Goal: Task Accomplishment & Management: Complete application form

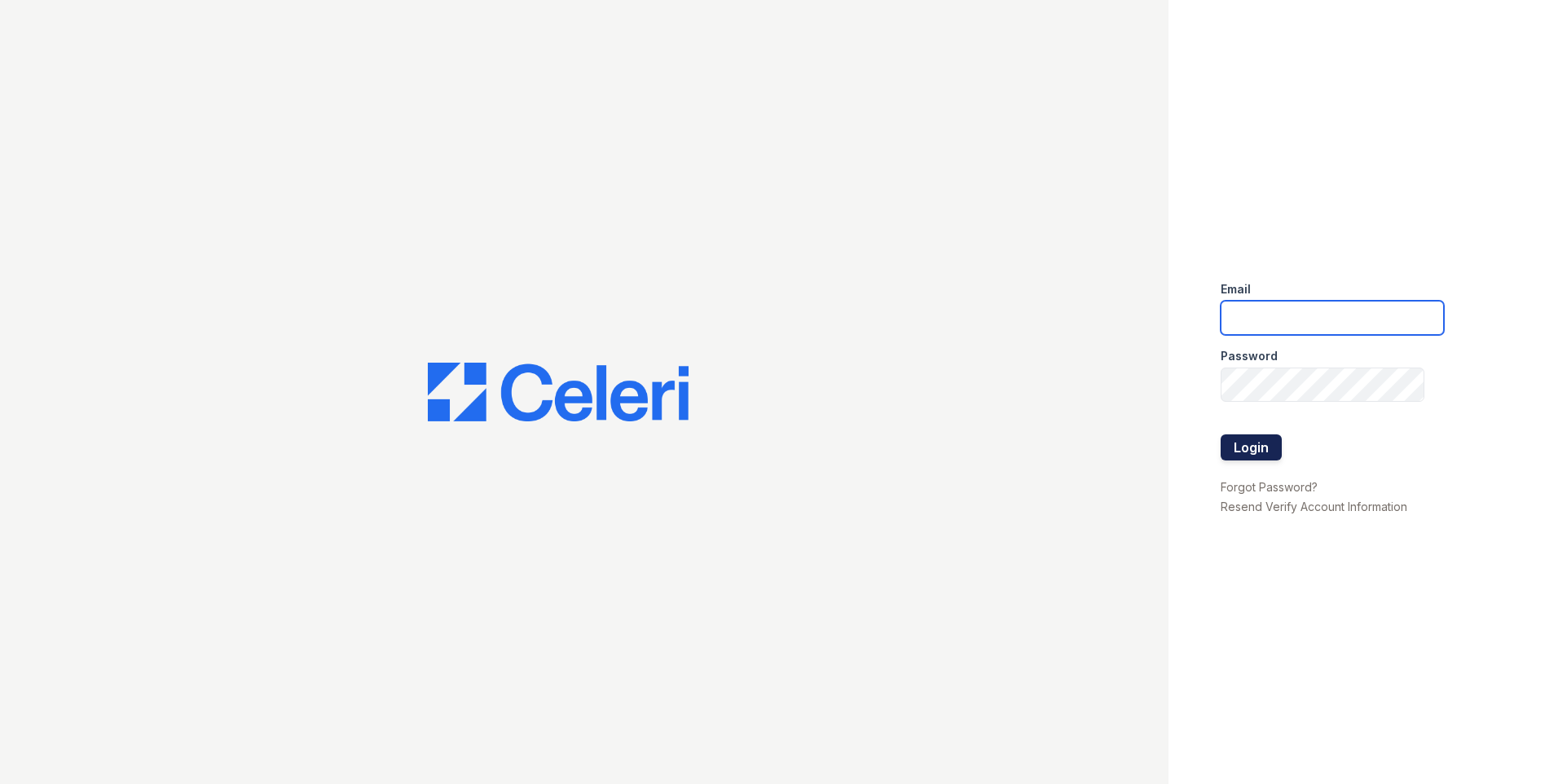
type input "[EMAIL_ADDRESS][DOMAIN_NAME]"
click at [1277, 443] on button "Login" at bounding box center [1251, 447] width 61 height 26
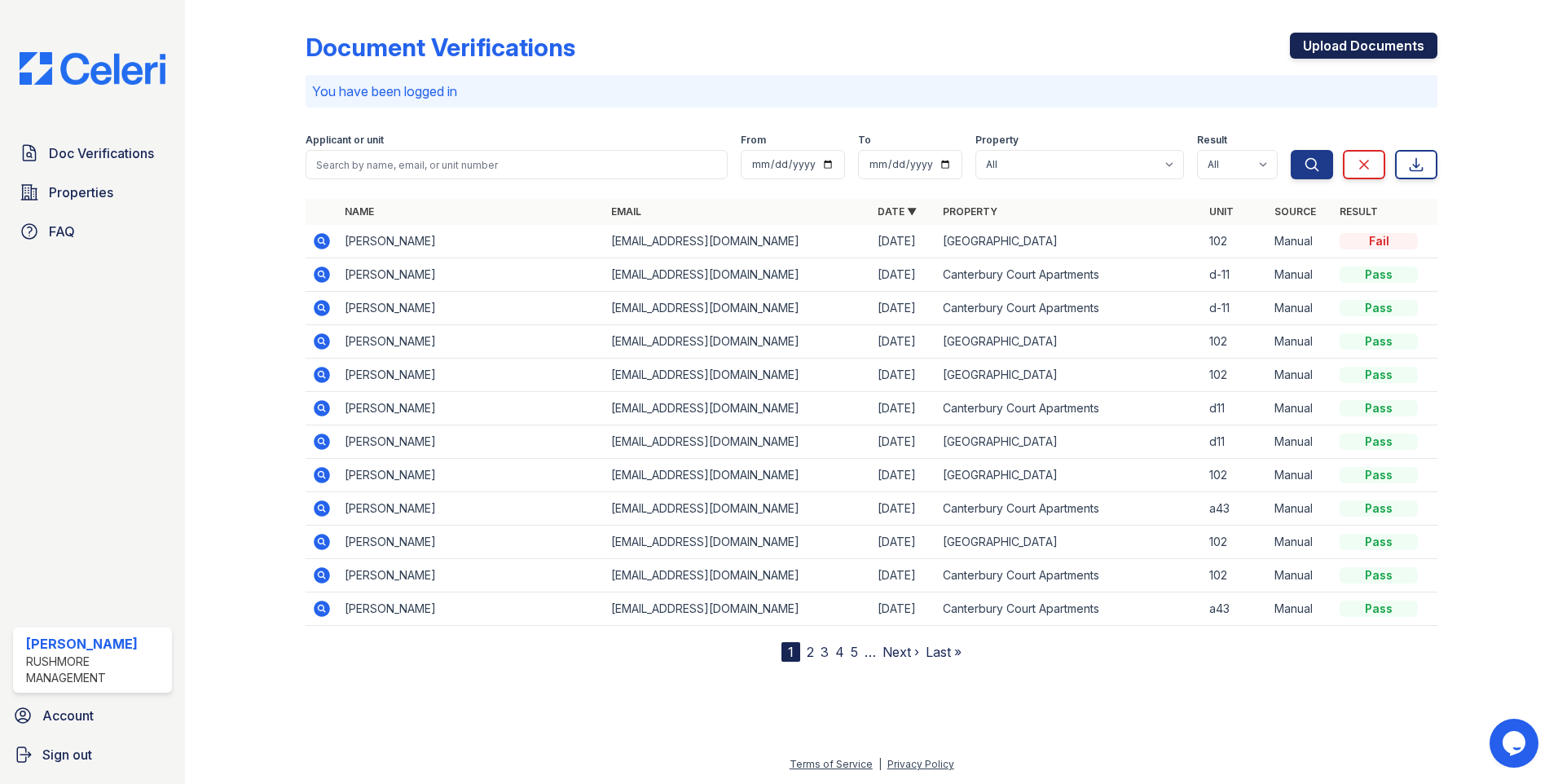
click at [1324, 46] on link "Upload Documents" at bounding box center [1363, 45] width 147 height 26
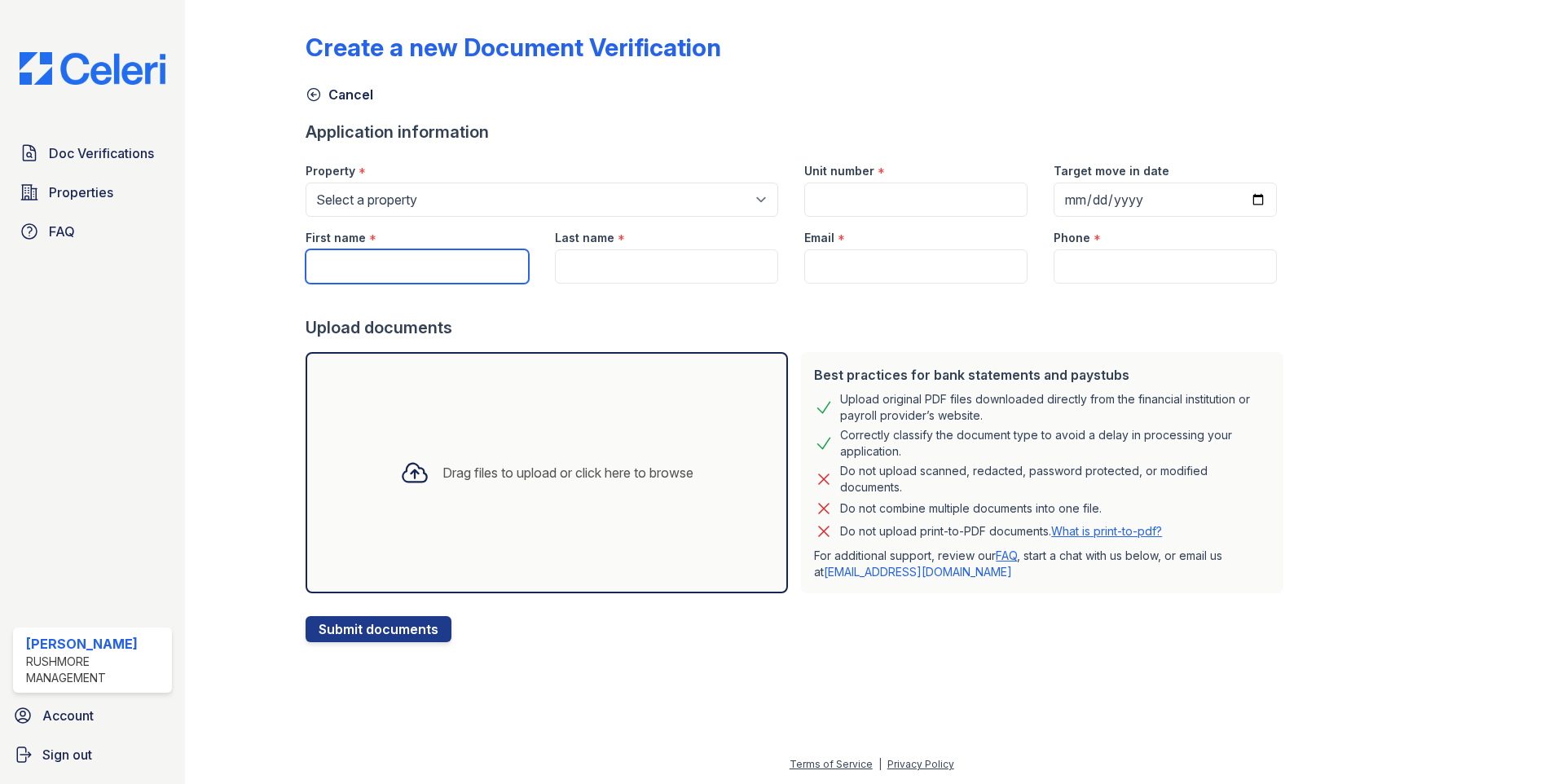
click at [491, 264] on input "First name" at bounding box center [417, 266] width 223 height 34
type input "[PERSON_NAME]"
type input "Price"
type input "[EMAIL_ADDRESS][DOMAIN_NAME]"
type input "2672418881"
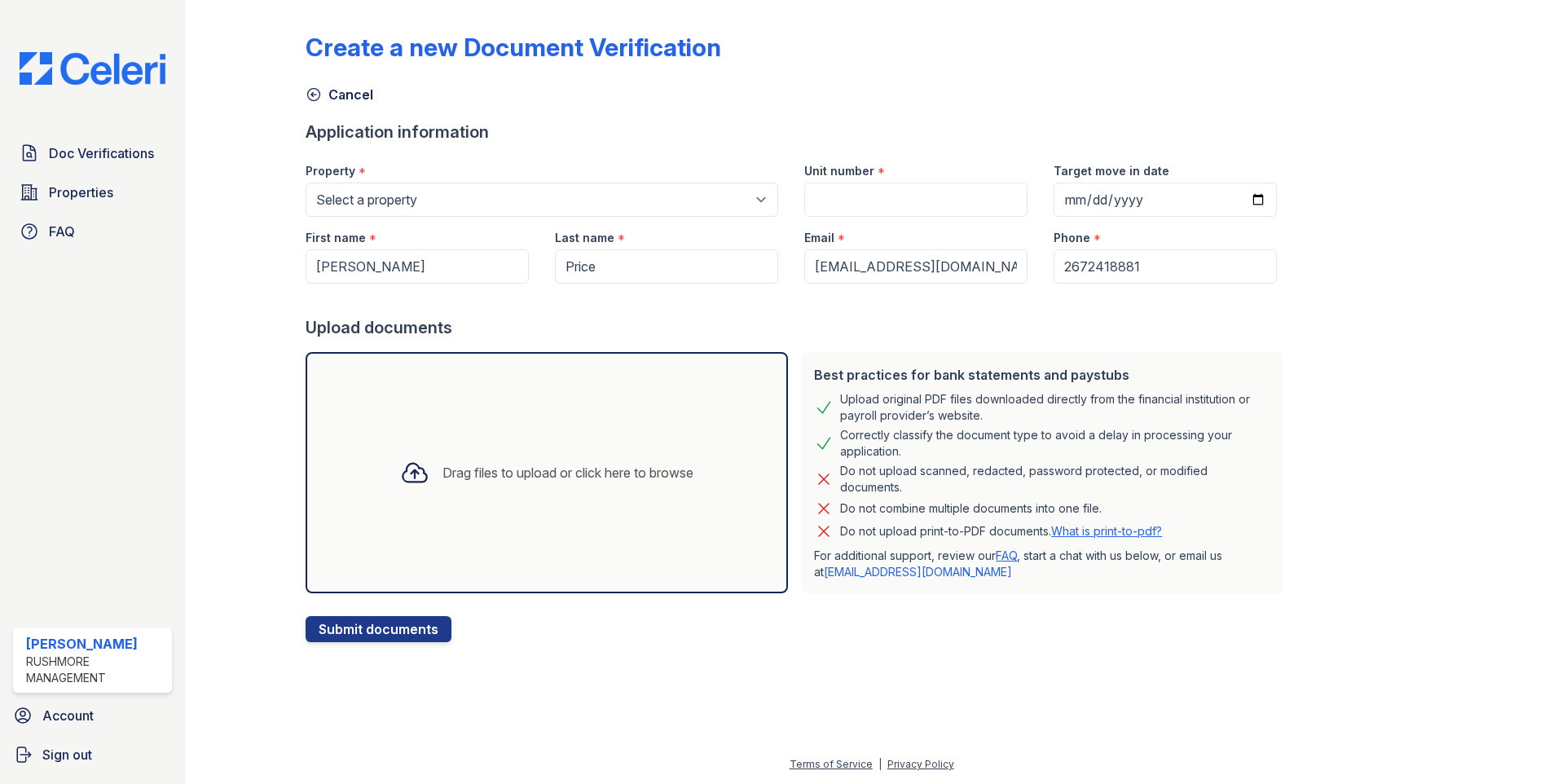
click at [574, 499] on div "Drag files to upload or click here to browse" at bounding box center [546, 473] width 320 height 56
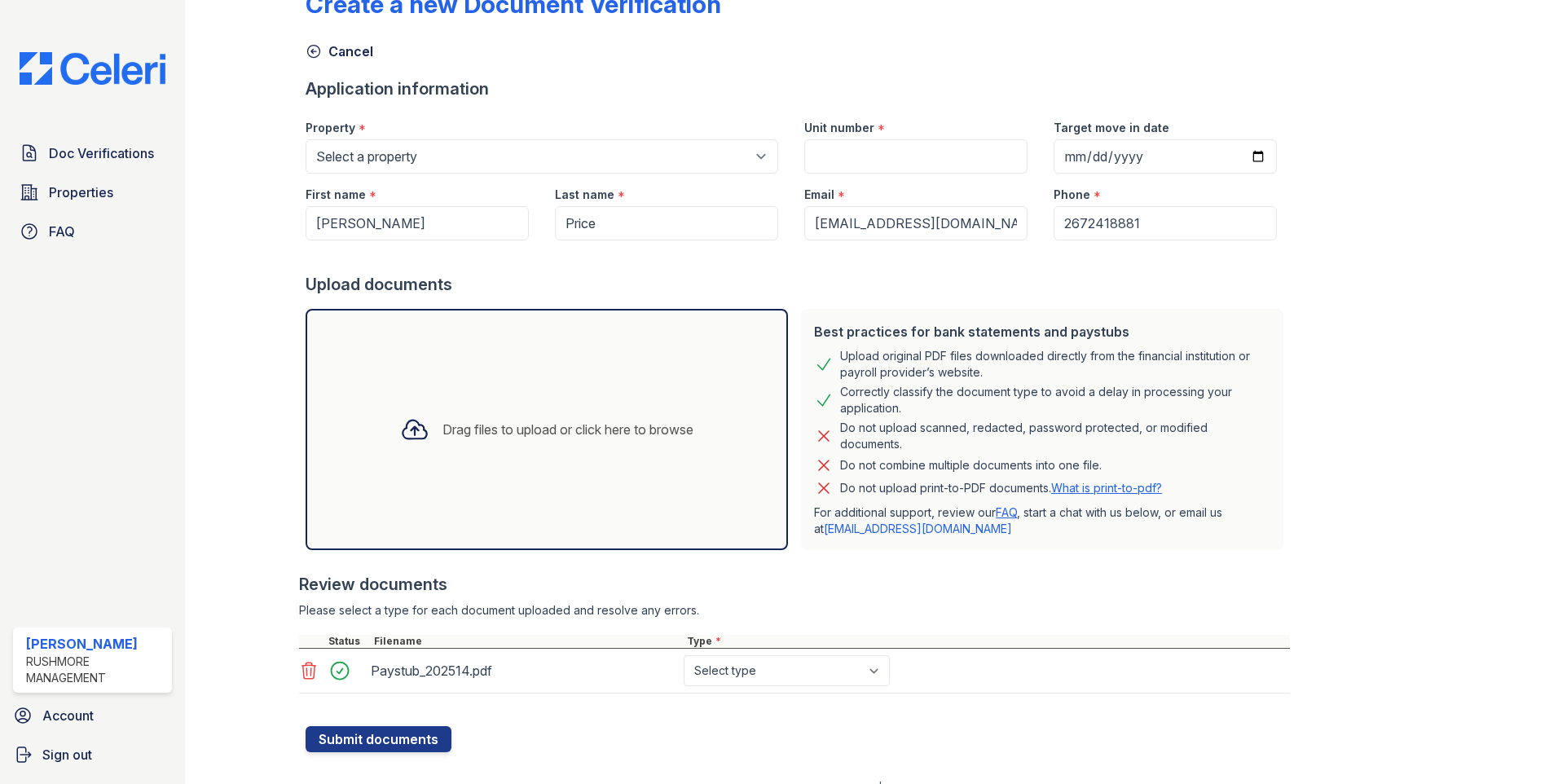
scroll to position [67, 0]
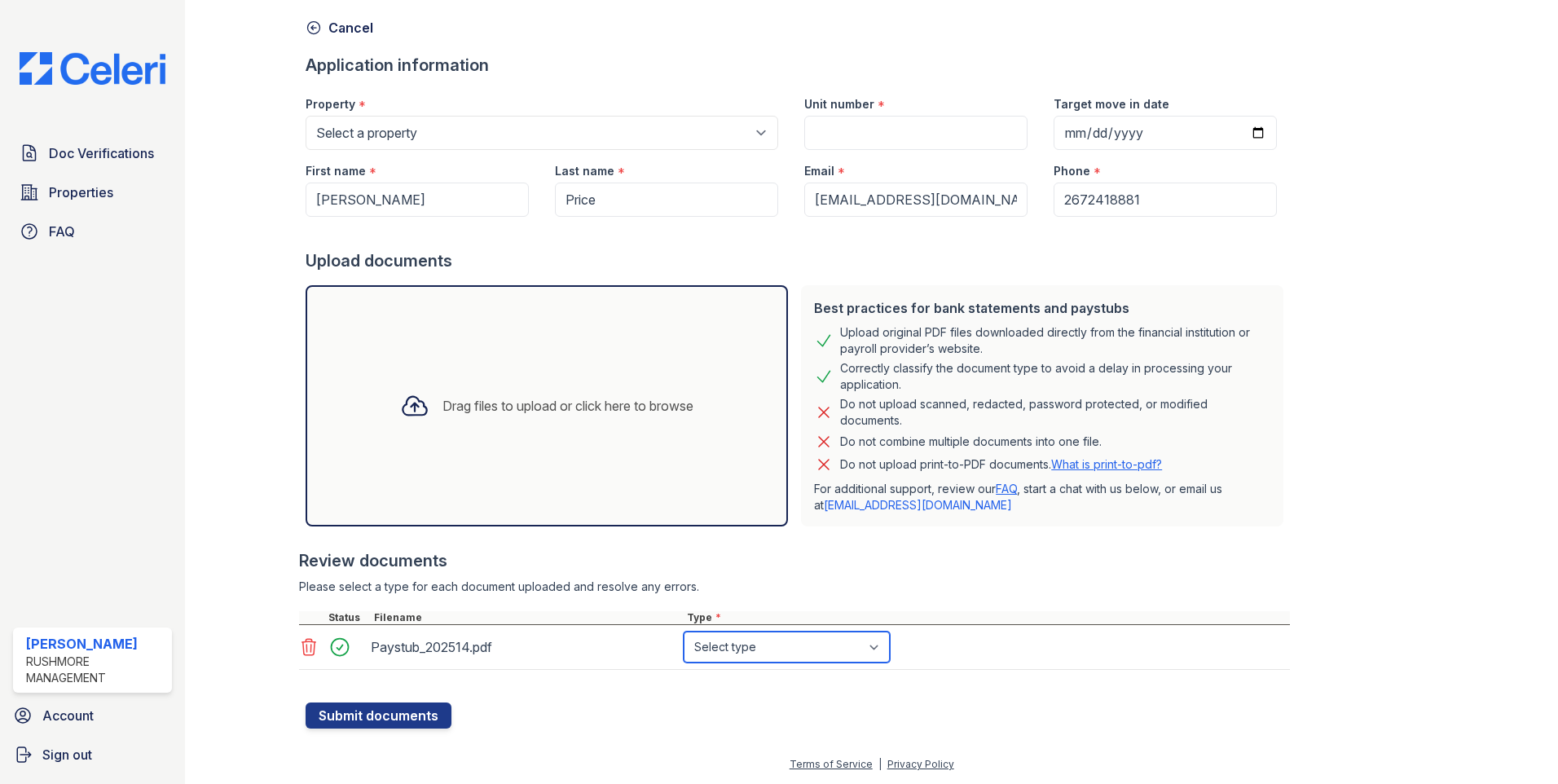
click at [782, 645] on select "Select type Paystub Bank Statement Offer Letter Tax Documents Benefit Award Let…" at bounding box center [787, 647] width 207 height 31
select select "paystub"
click at [684, 632] on select "Select type Paystub Bank Statement Offer Letter Tax Documents Benefit Award Let…" at bounding box center [787, 647] width 207 height 31
click at [641, 693] on div at bounding box center [798, 693] width 985 height 17
click at [894, 147] on input "Unit number" at bounding box center [916, 132] width 223 height 34
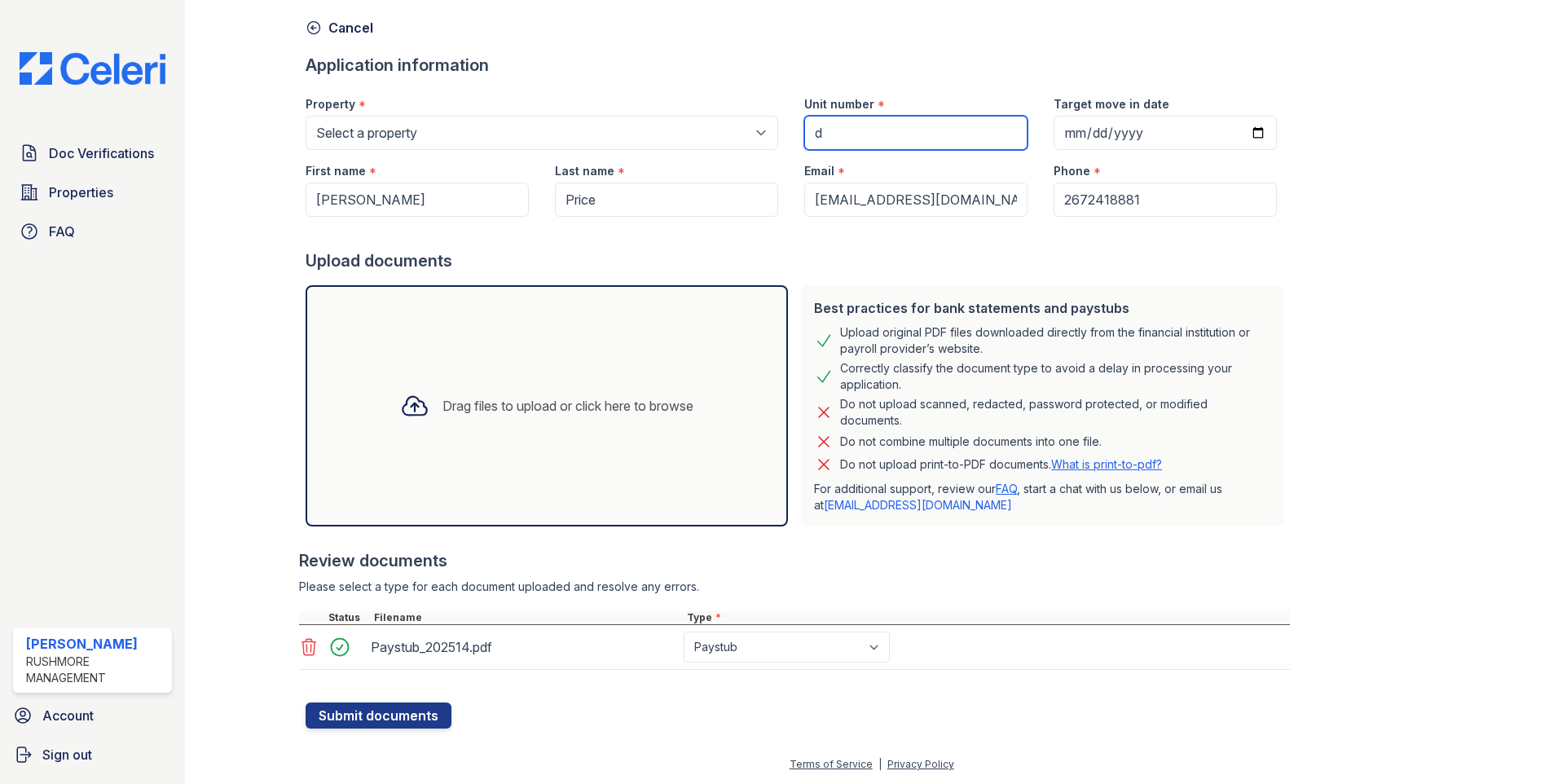
type input "d11"
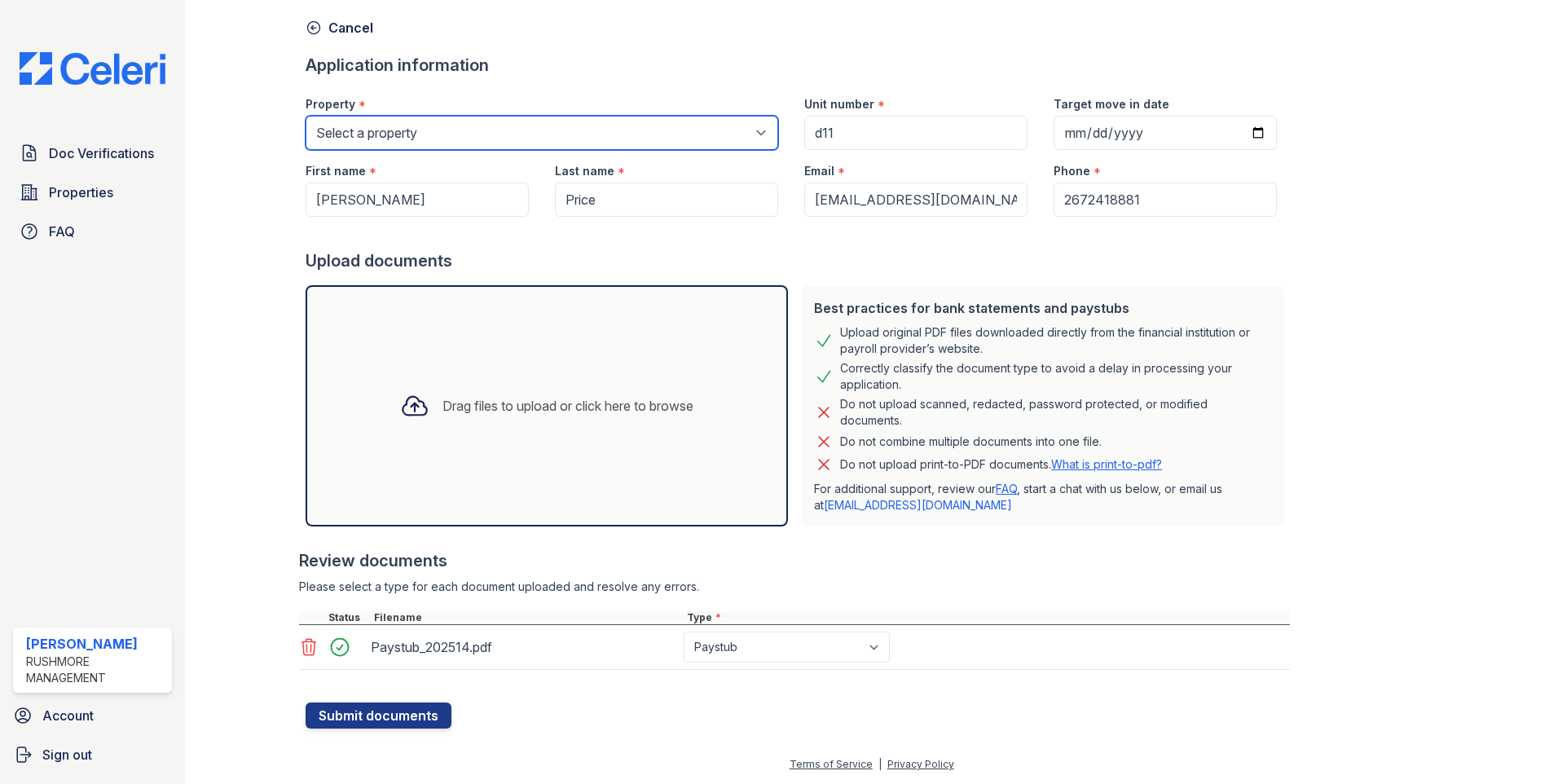
click at [361, 132] on select "Select a property [GEOGRAPHIC_DATA] [GEOGRAPHIC_DATA]" at bounding box center [542, 132] width 472 height 34
select select "606"
click at [306, 116] on select "Select a property [GEOGRAPHIC_DATA] [GEOGRAPHIC_DATA]" at bounding box center [542, 132] width 472 height 34
click at [1045, 598] on div at bounding box center [794, 603] width 991 height 17
click at [1124, 151] on div "Phone *" at bounding box center [1165, 166] width 223 height 32
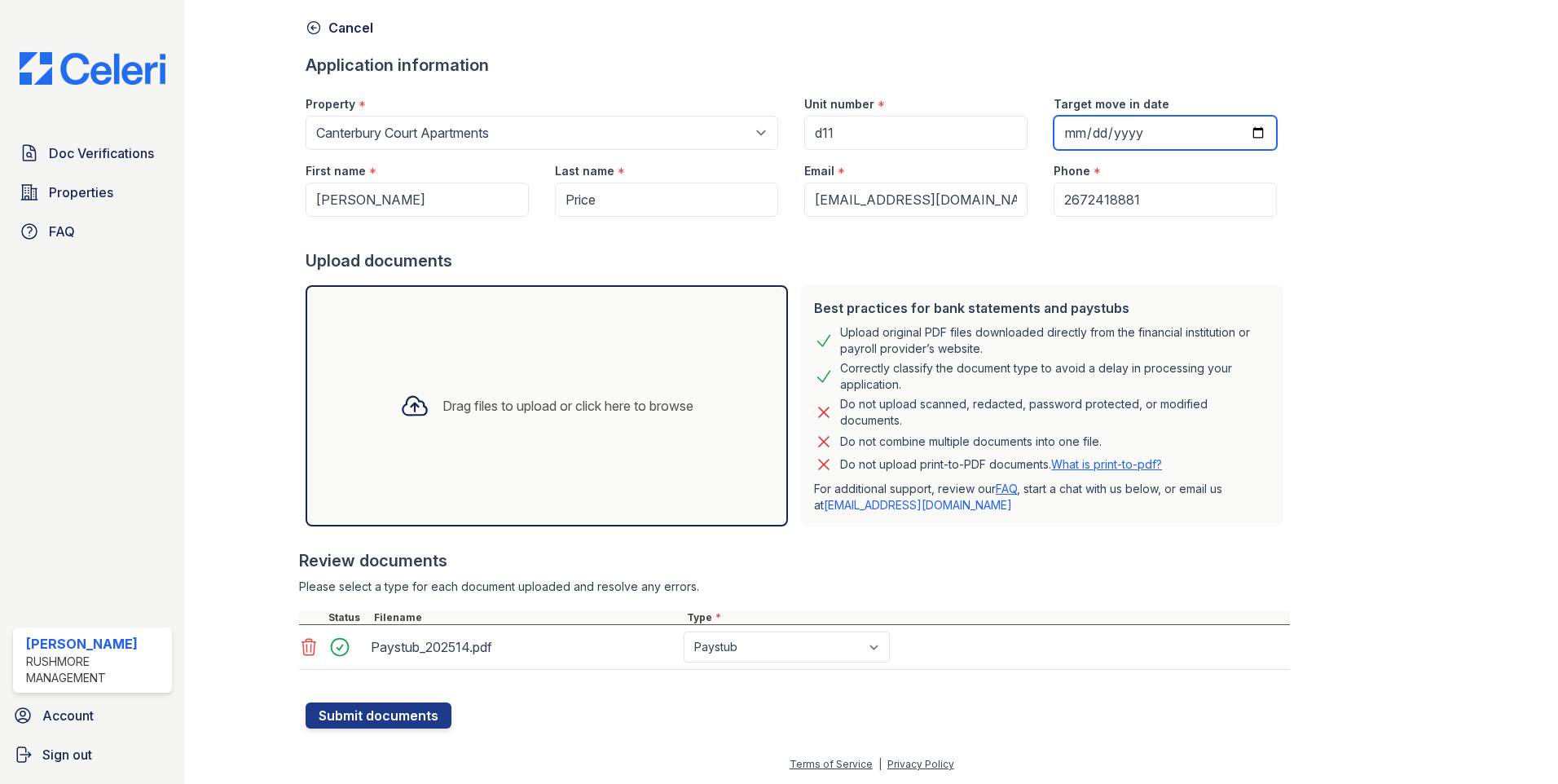
click at [1121, 132] on input "Target move in date" at bounding box center [1165, 132] width 223 height 34
click at [1235, 126] on input "Target move in date" at bounding box center [1165, 132] width 223 height 34
type input "[DATE]"
click at [409, 728] on div "Create a new Document Verification Cancel Application information Property * Se…" at bounding box center [871, 343] width 1321 height 821
click at [407, 713] on button "Submit documents" at bounding box center [378, 715] width 146 height 26
